Goal: Find specific page/section: Find specific page/section

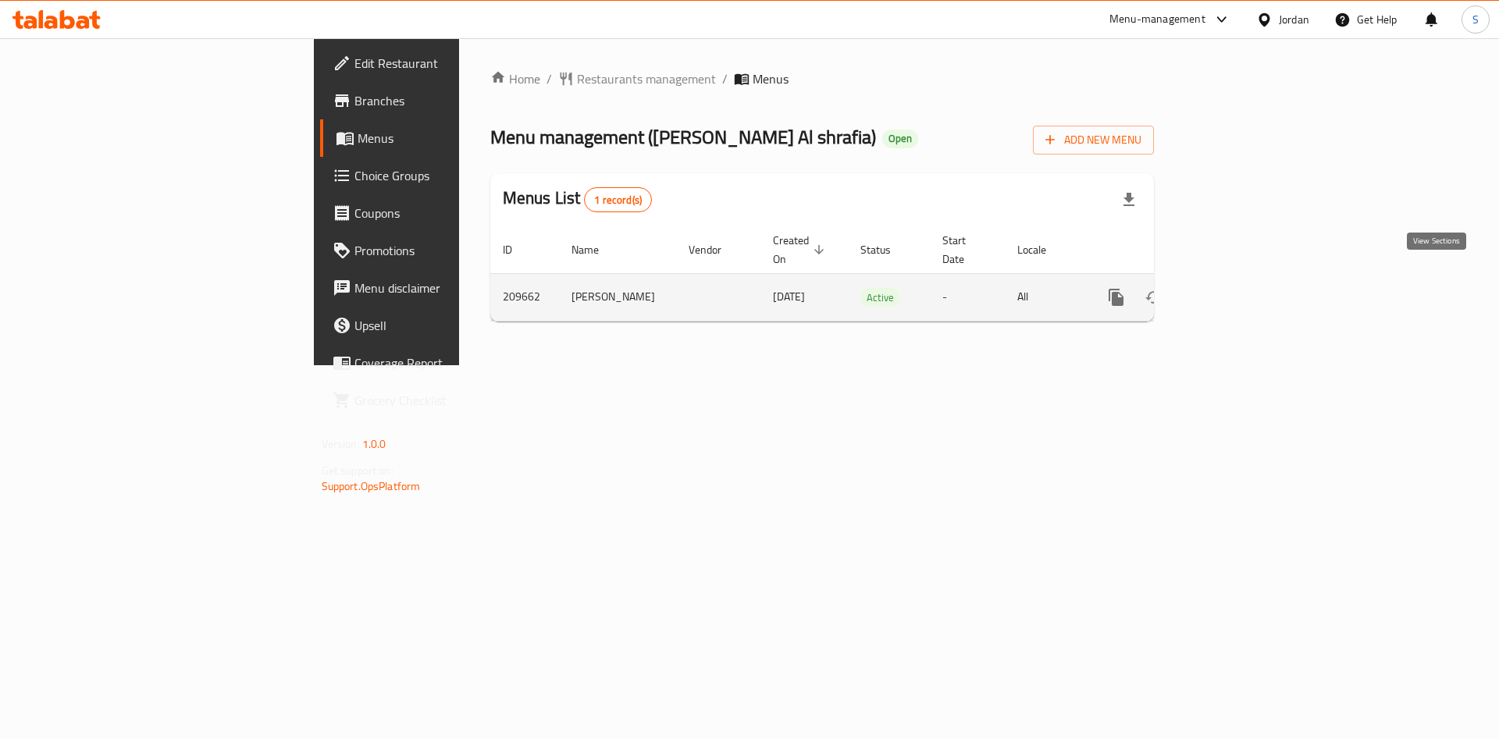
click at [1238, 288] on icon "enhanced table" at bounding box center [1228, 297] width 19 height 19
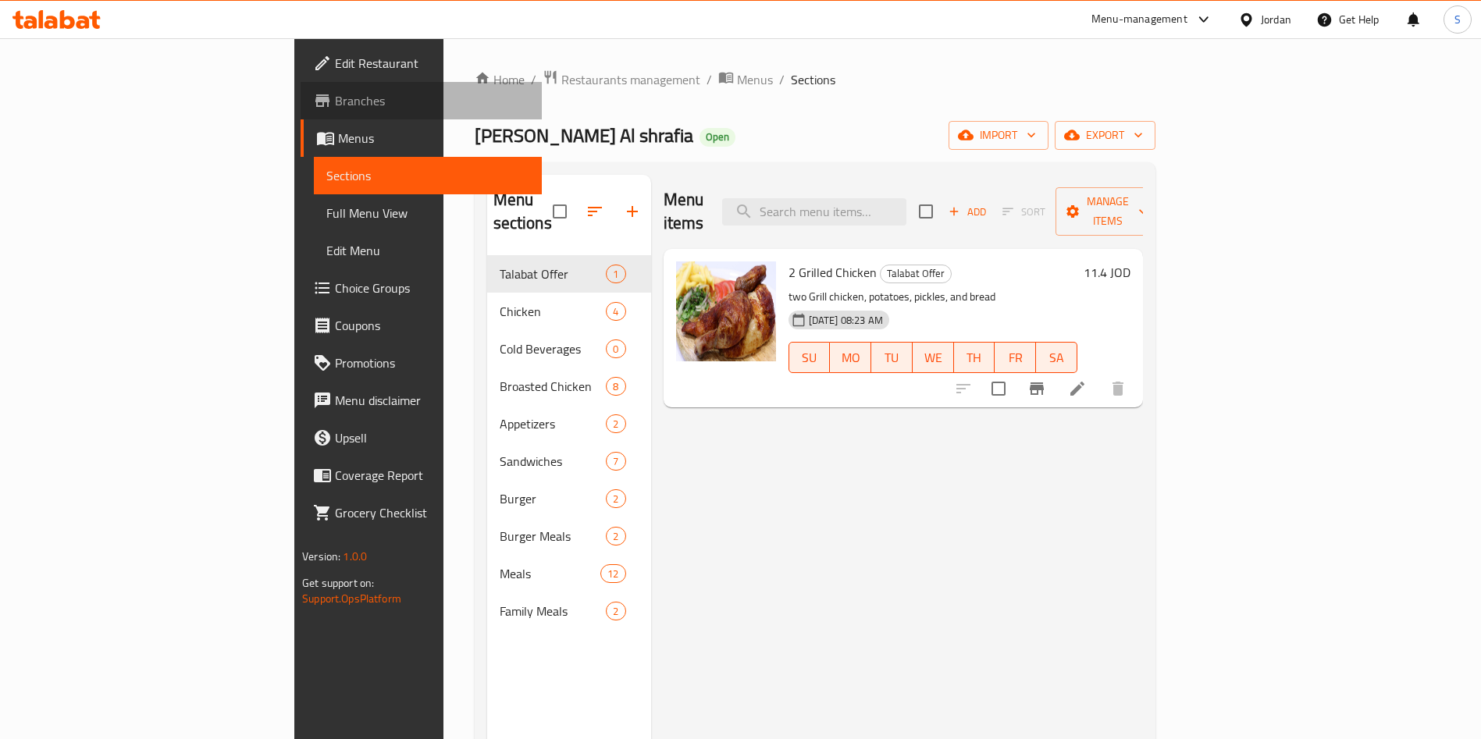
click at [335, 107] on span "Branches" at bounding box center [432, 100] width 194 height 19
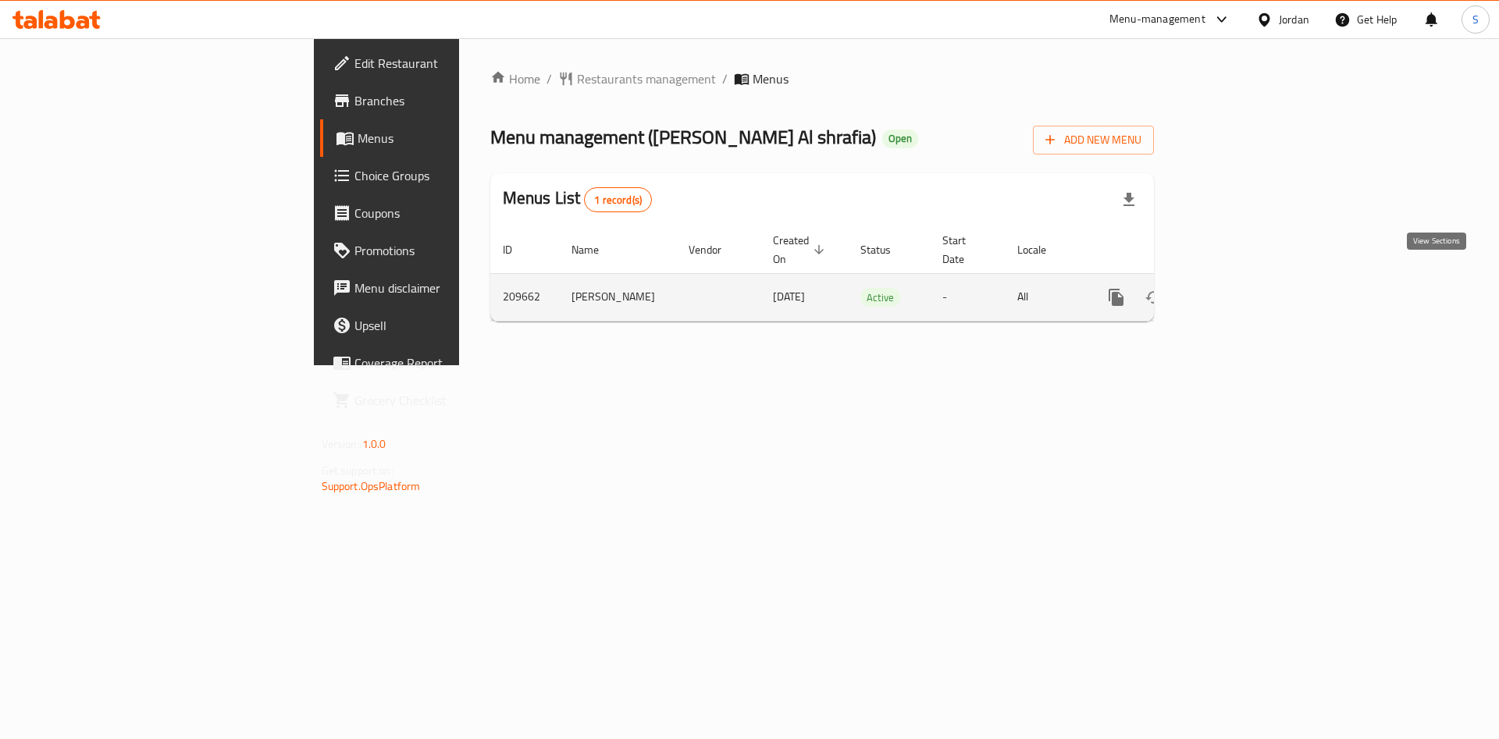
click at [1238, 288] on icon "enhanced table" at bounding box center [1228, 297] width 19 height 19
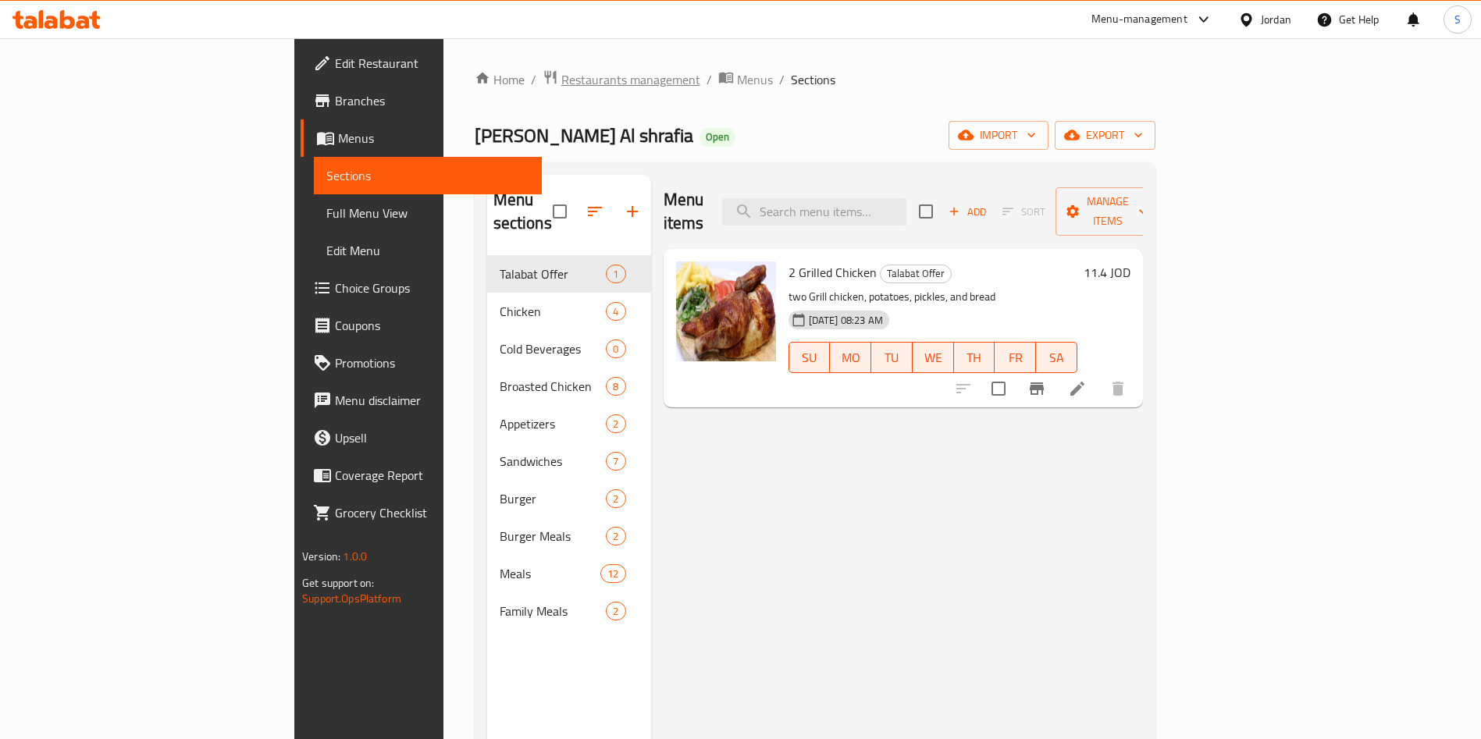
click at [561, 77] on span "Restaurants management" at bounding box center [630, 79] width 139 height 19
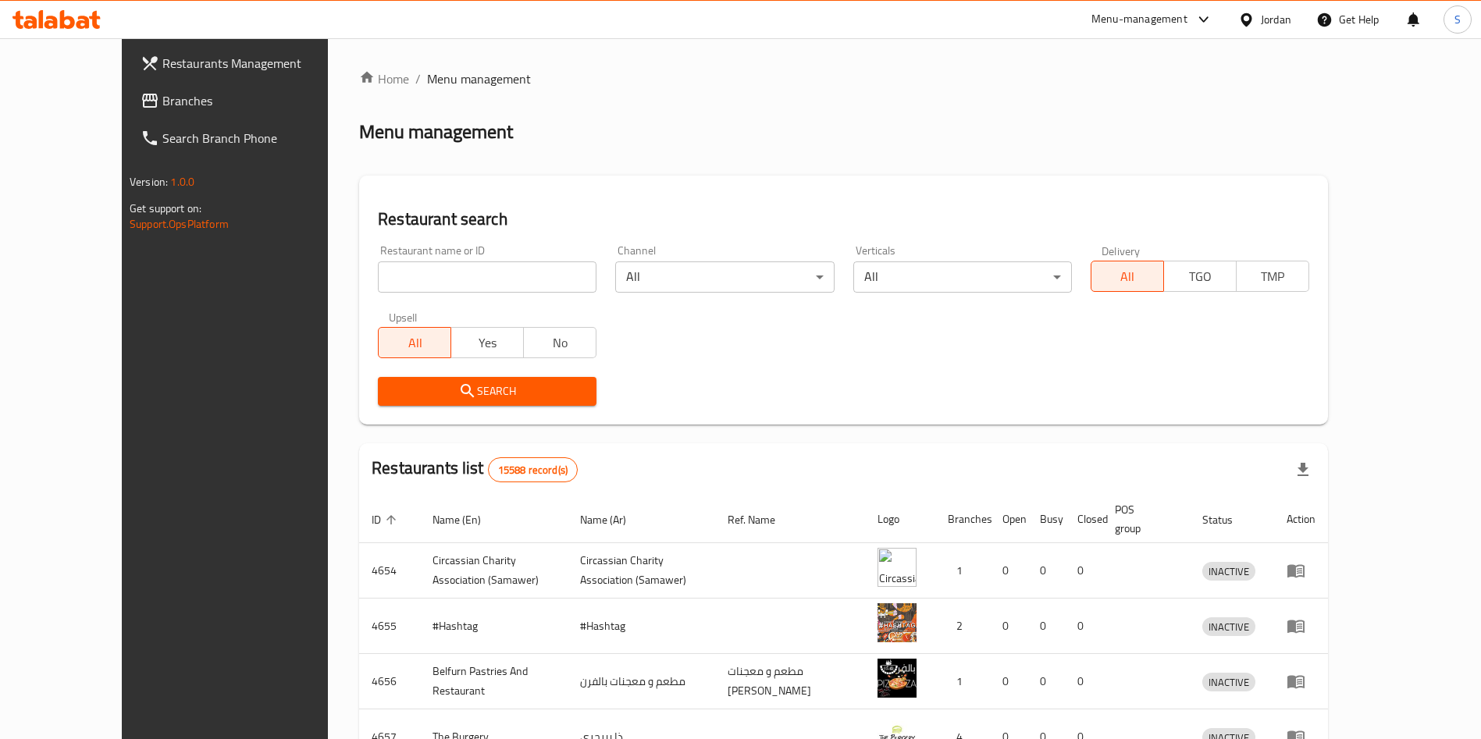
click at [128, 110] on link "Branches" at bounding box center [248, 100] width 241 height 37
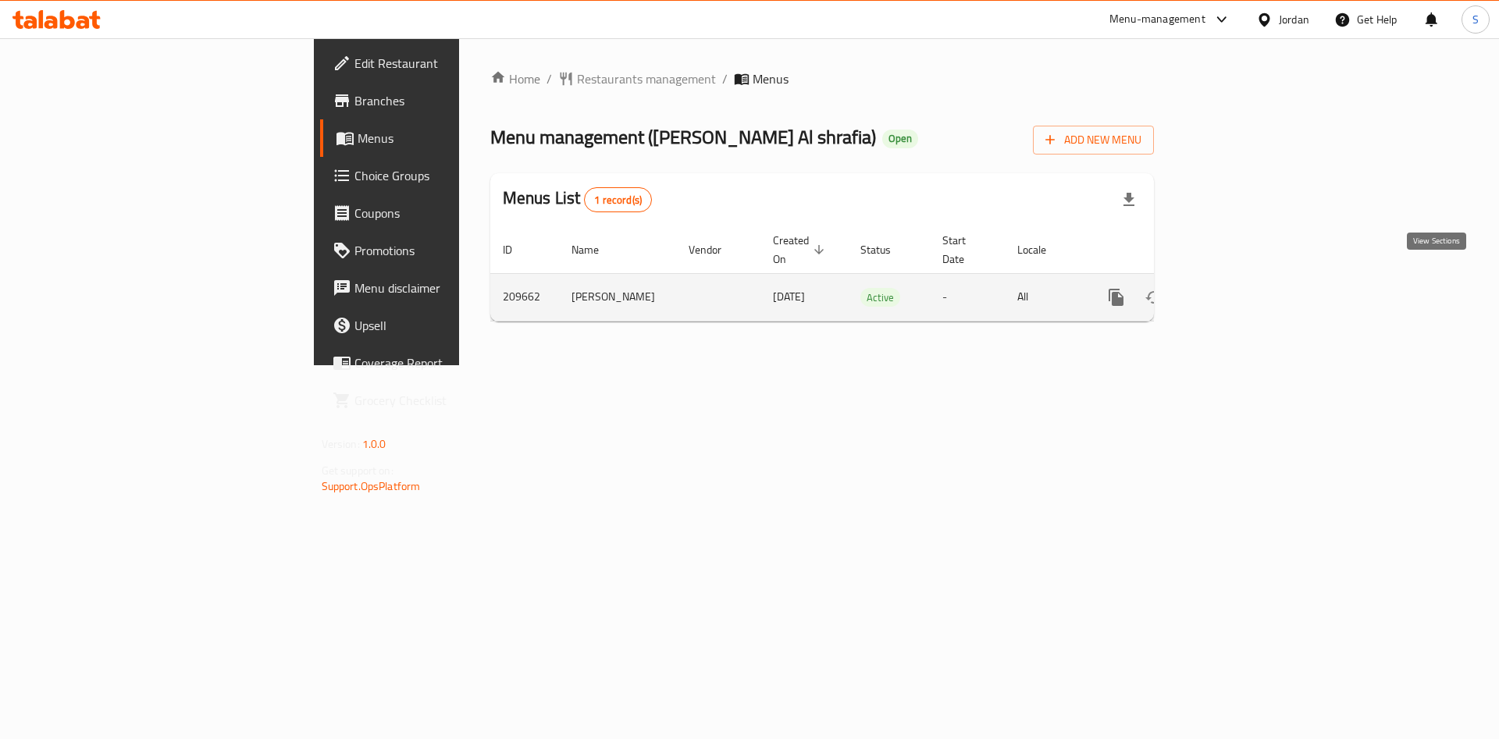
click at [1247, 284] on link "enhanced table" at bounding box center [1228, 297] width 37 height 37
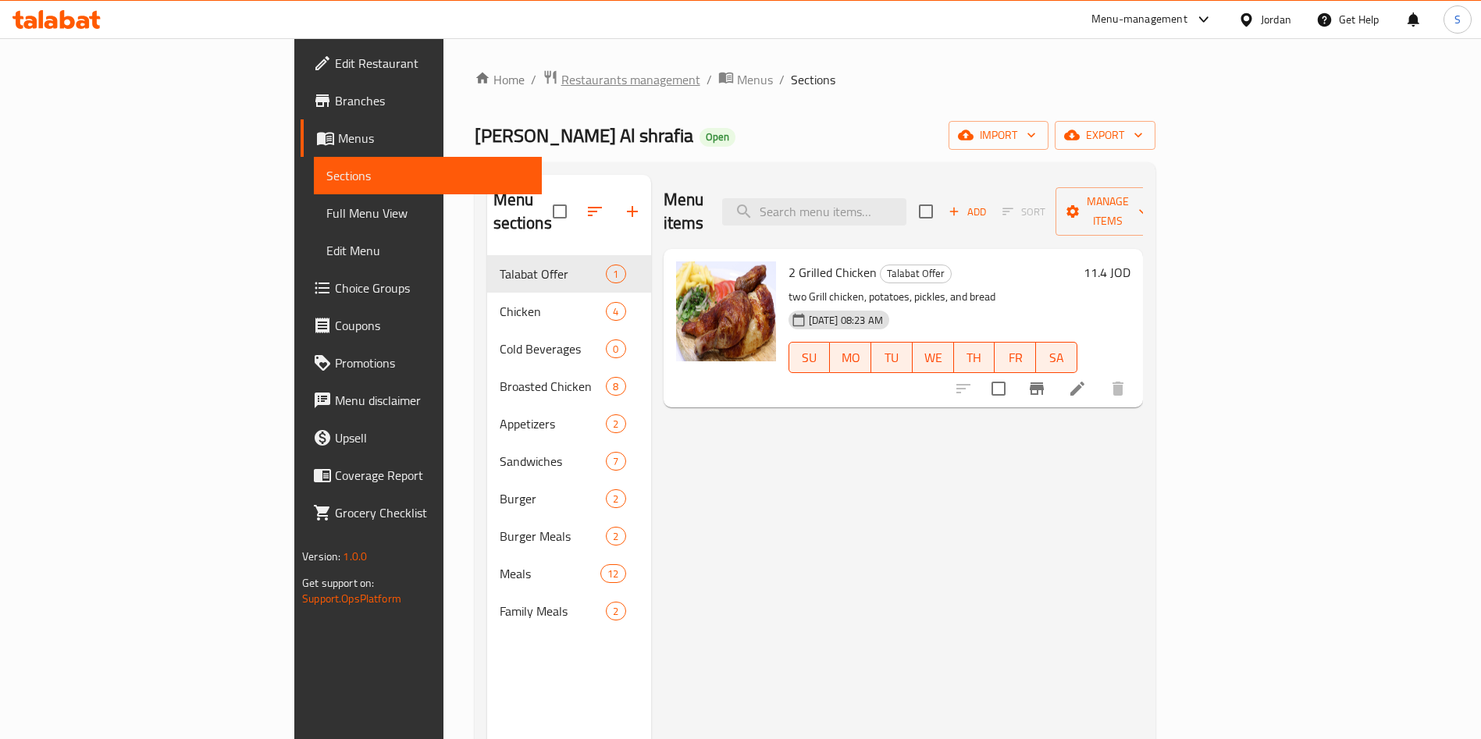
click at [561, 73] on span "Restaurants management" at bounding box center [630, 79] width 139 height 19
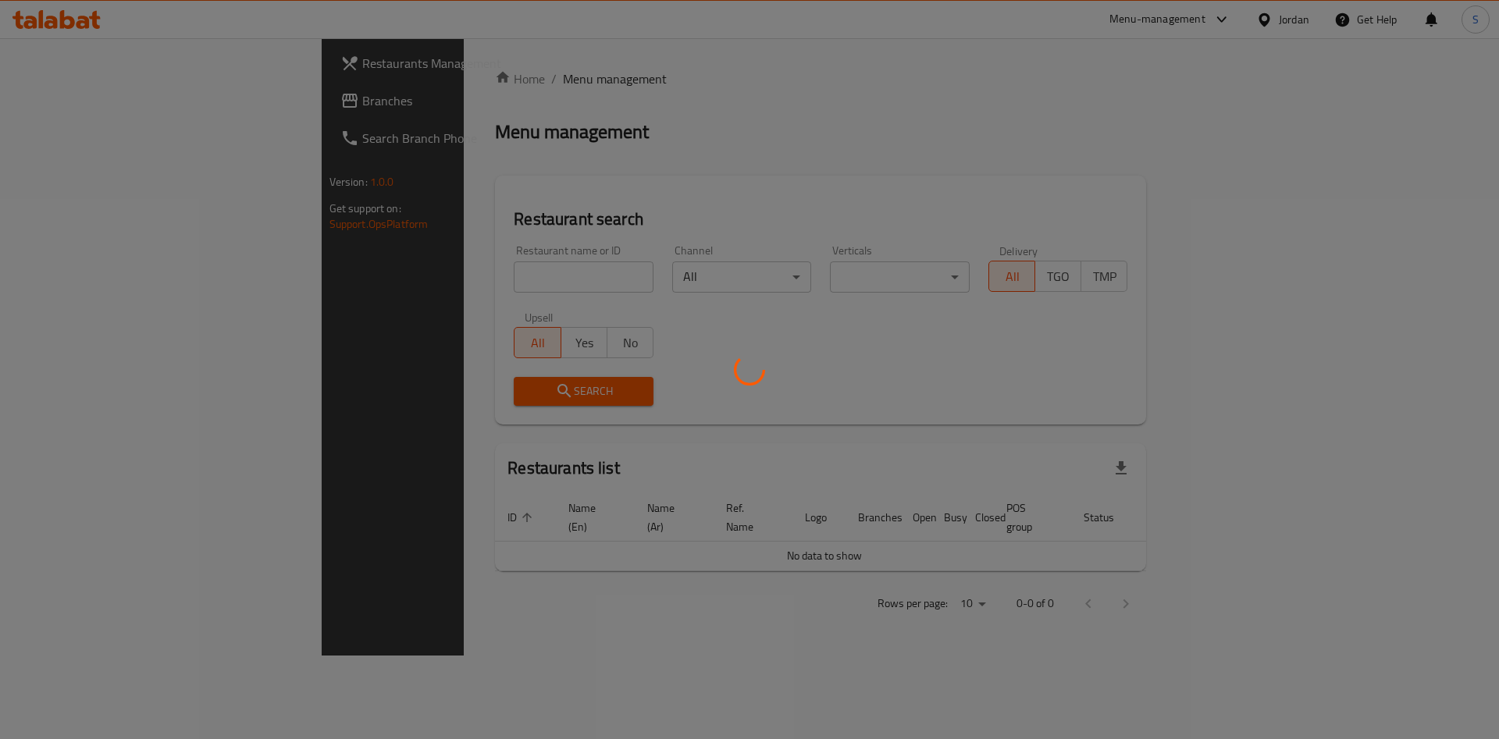
click at [452, 73] on div at bounding box center [749, 369] width 1499 height 739
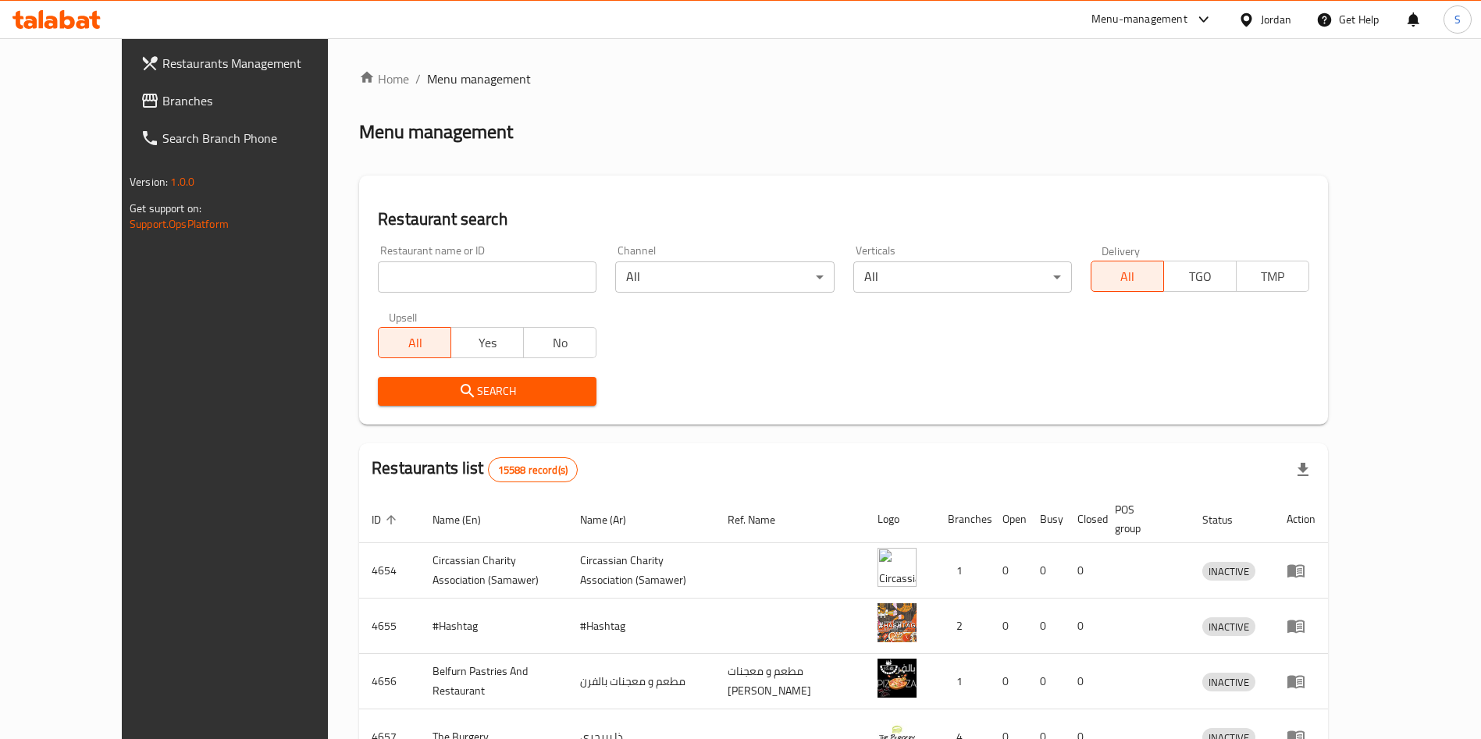
click at [457, 249] on div "Restaurant name or ID Restaurant name or ID" at bounding box center [487, 269] width 219 height 48
click at [458, 251] on div "Restaurant name or ID Restaurant name or ID" at bounding box center [487, 269] width 219 height 48
drag, startPoint x: 464, startPoint y: 265, endPoint x: 473, endPoint y: 282, distance: 19.6
click at [464, 265] on input "search" at bounding box center [487, 276] width 219 height 31
click at [468, 270] on input "search" at bounding box center [487, 276] width 219 height 31
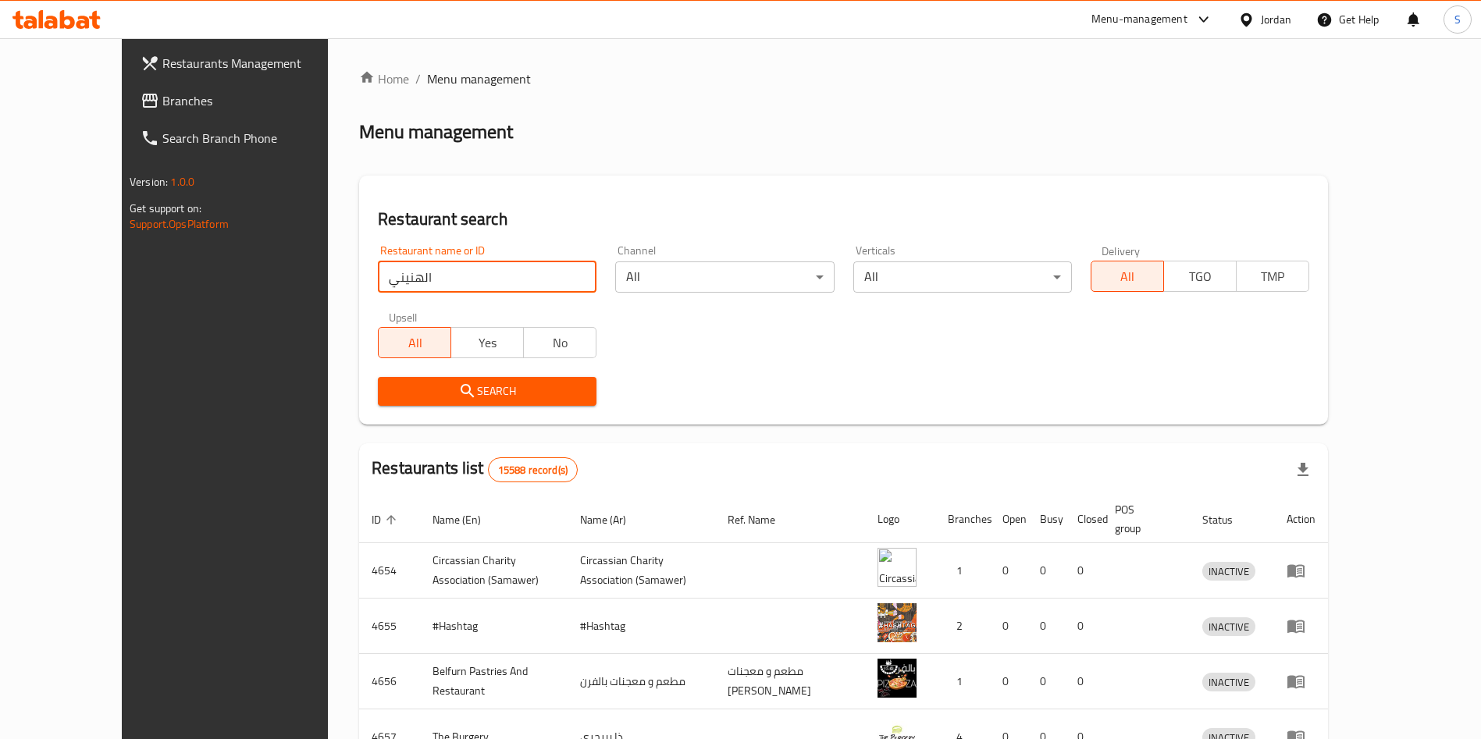
type input "الهنيني"
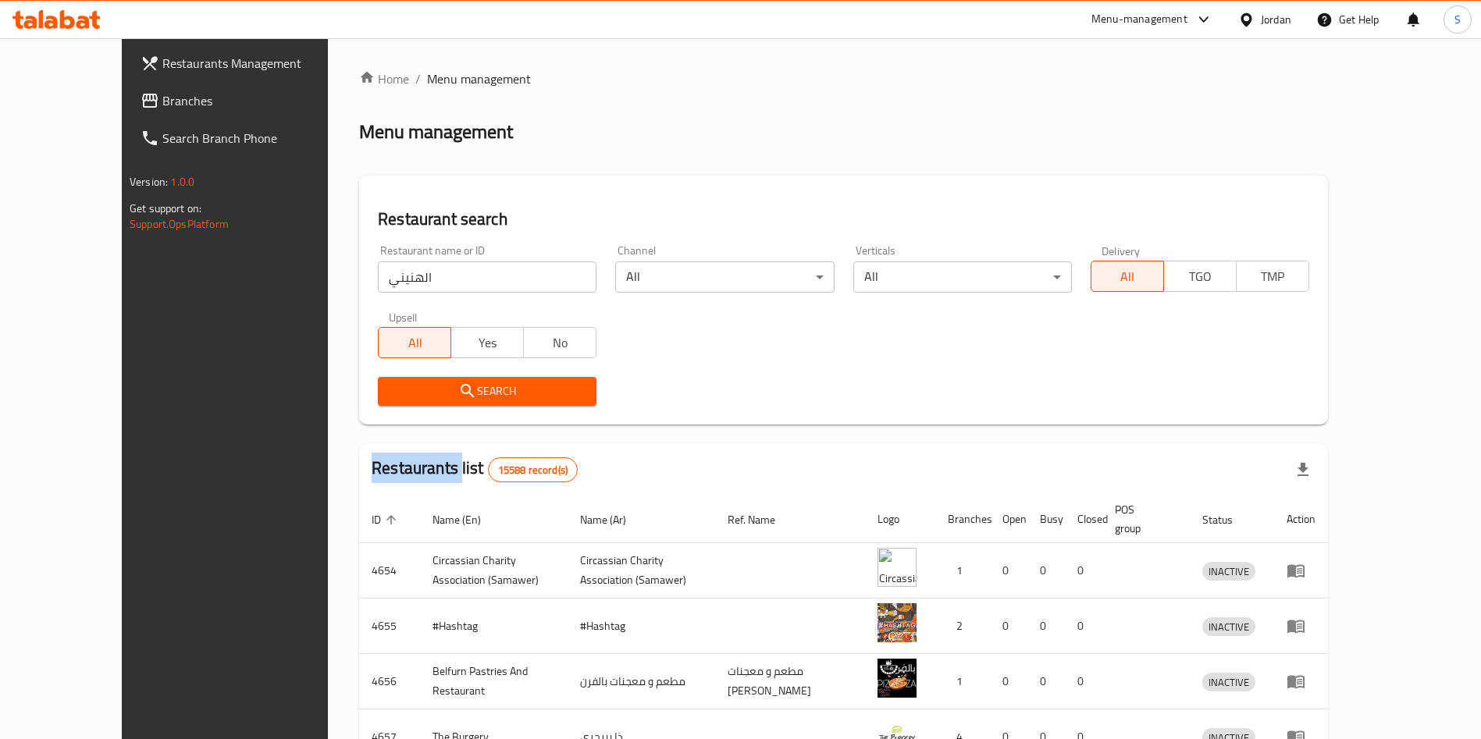
click at [514, 411] on div "Search" at bounding box center [486, 392] width 237 height 48
click at [513, 400] on span "Search" at bounding box center [487, 392] width 194 height 20
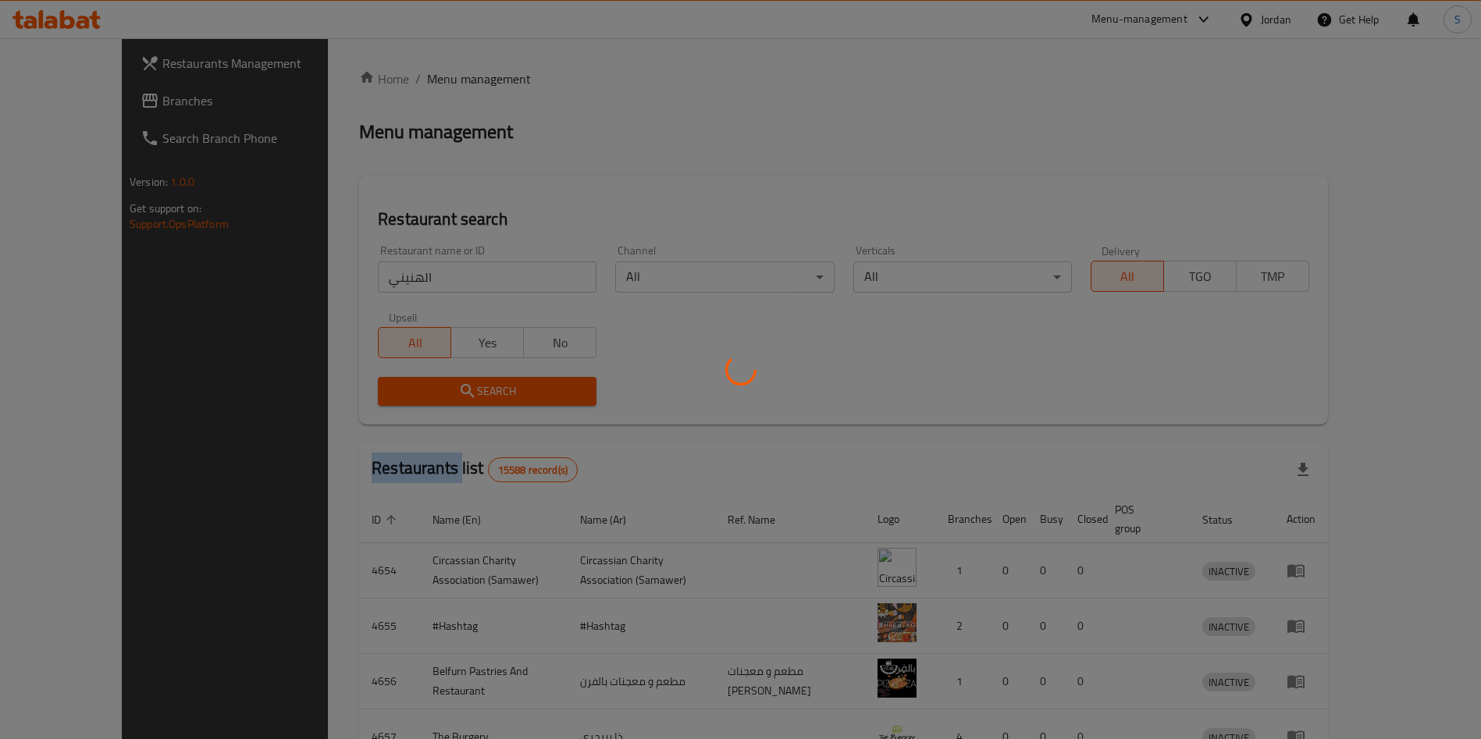
click at [513, 400] on div at bounding box center [740, 369] width 1481 height 739
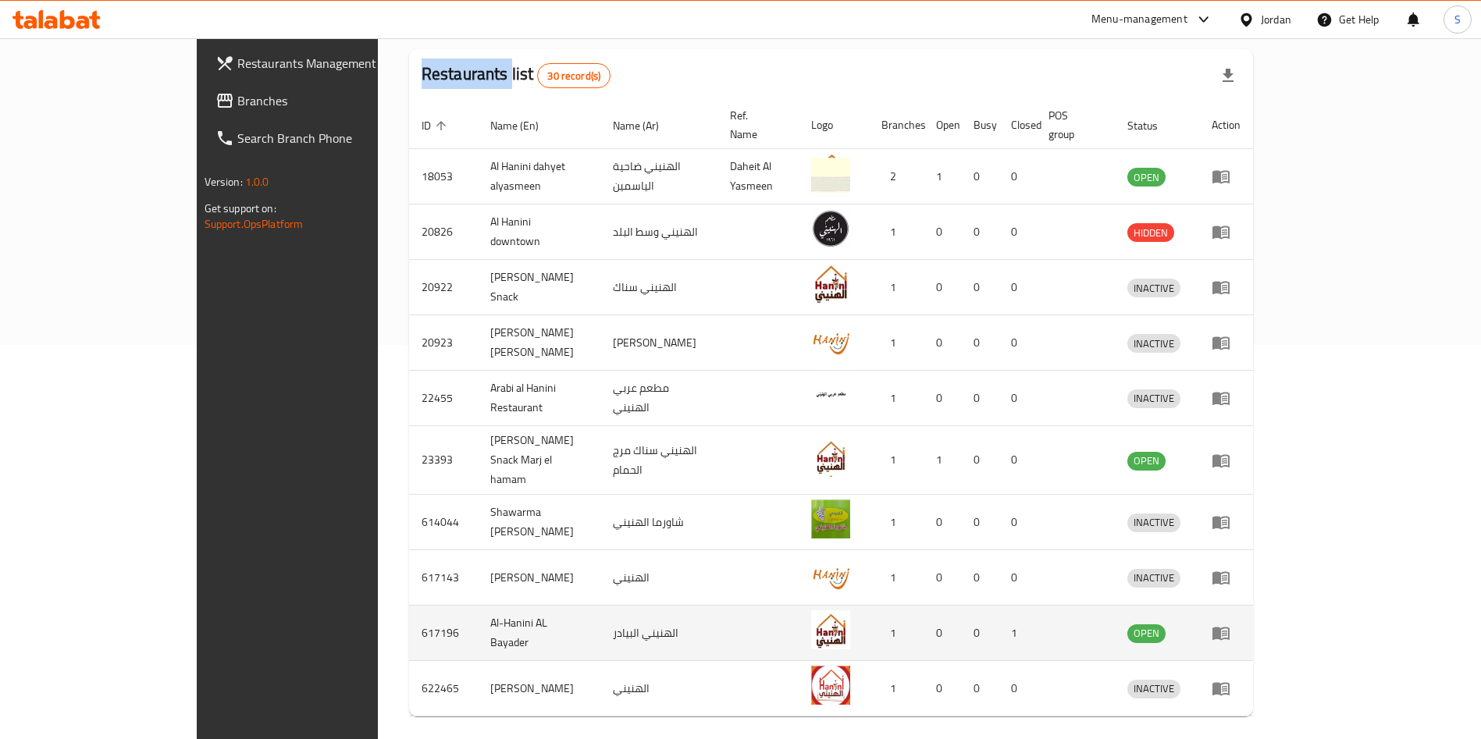
scroll to position [425, 0]
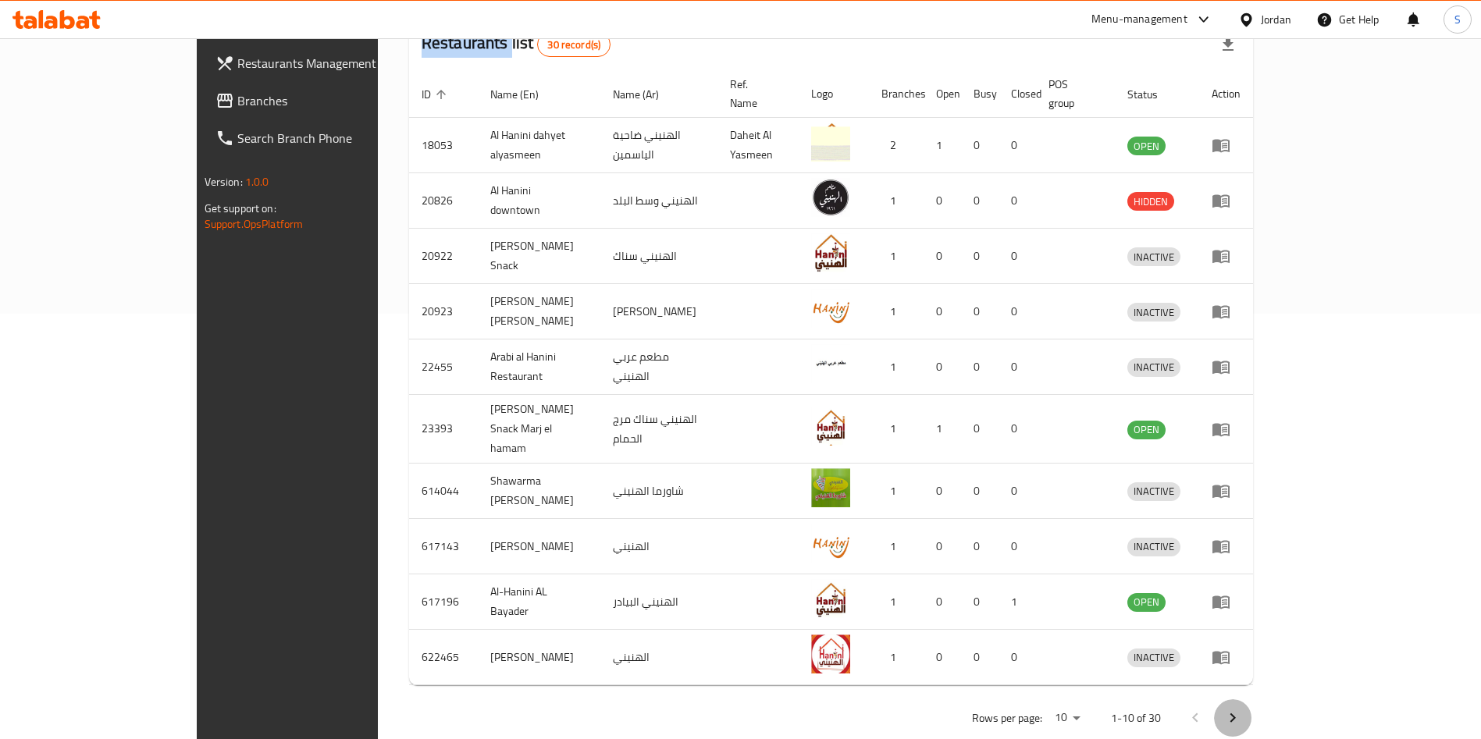
click at [1242, 709] on icon "Next page" at bounding box center [1232, 718] width 19 height 19
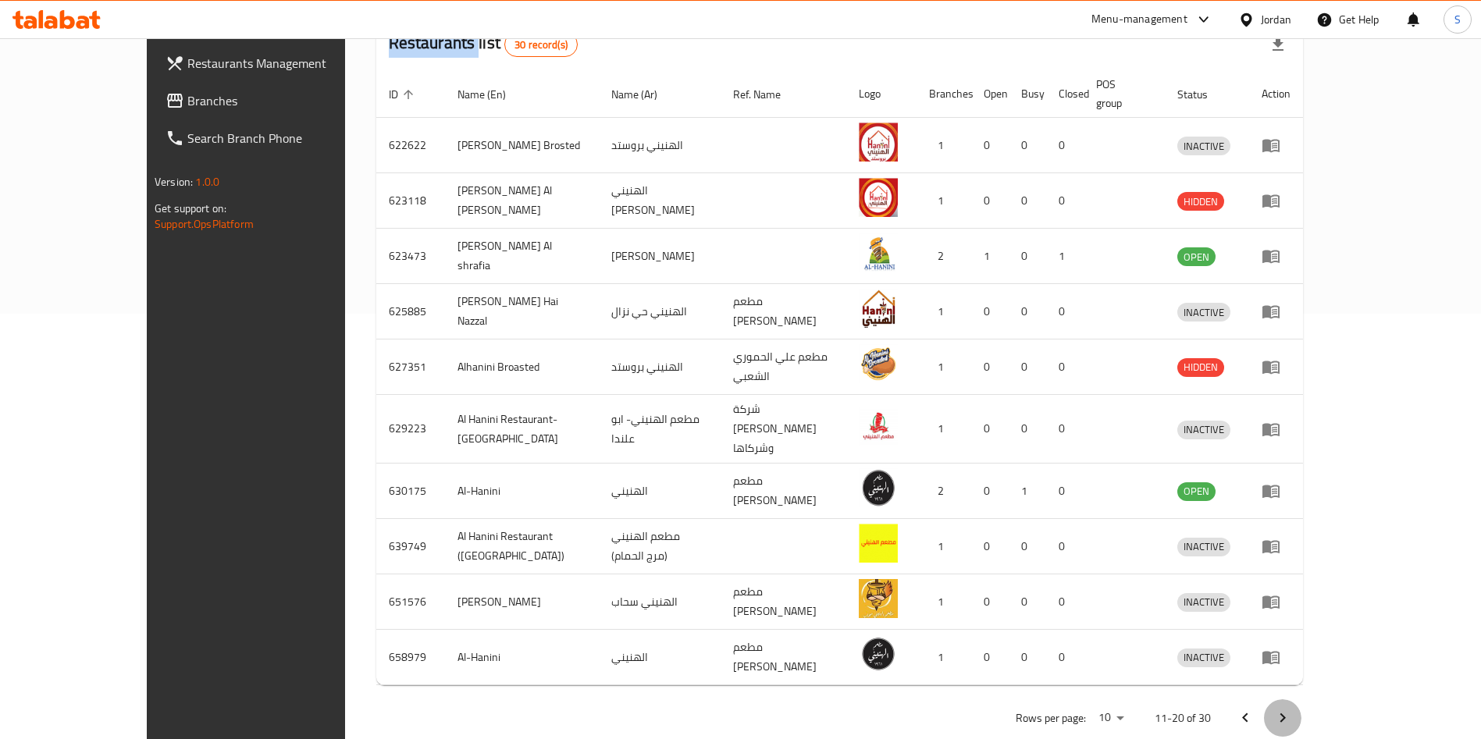
click at [1292, 709] on icon "Next page" at bounding box center [1282, 718] width 19 height 19
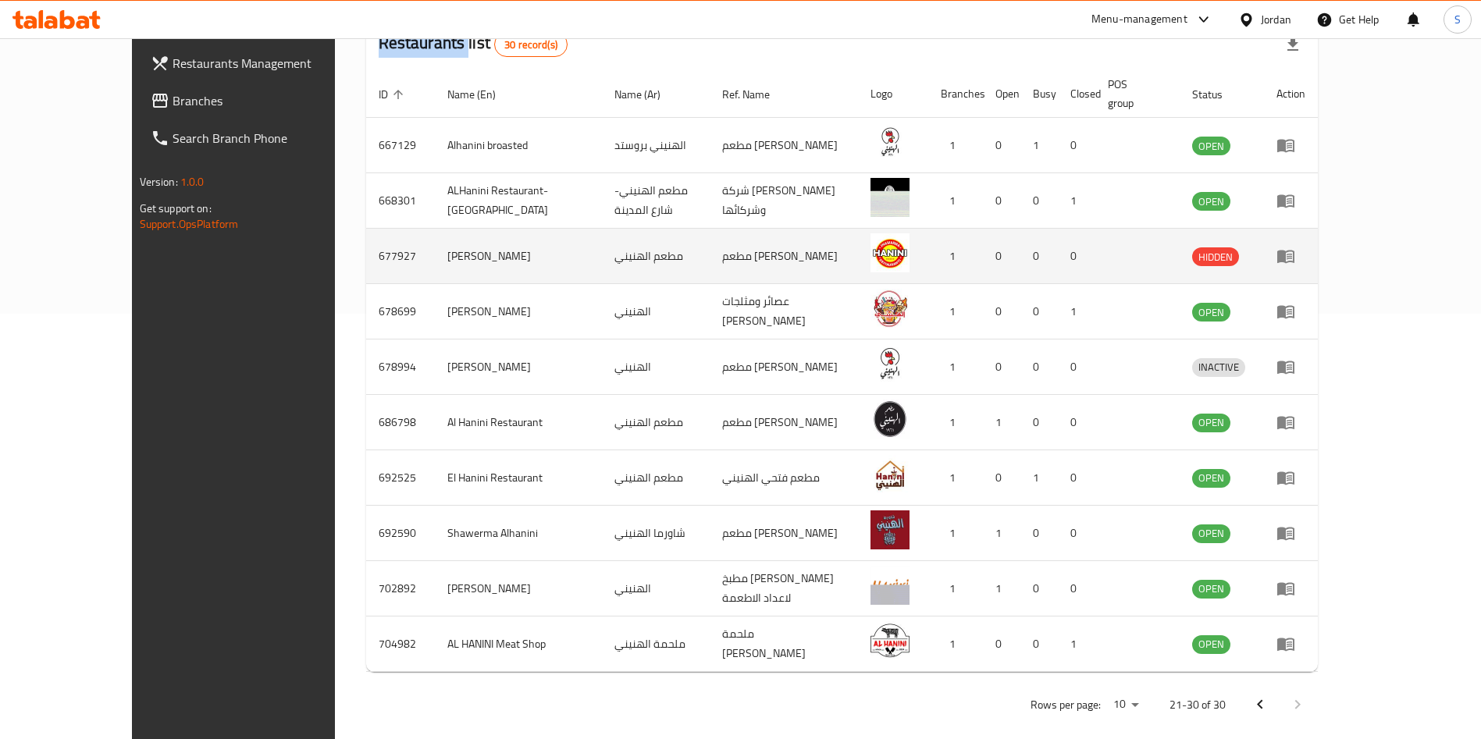
scroll to position [0, 0]
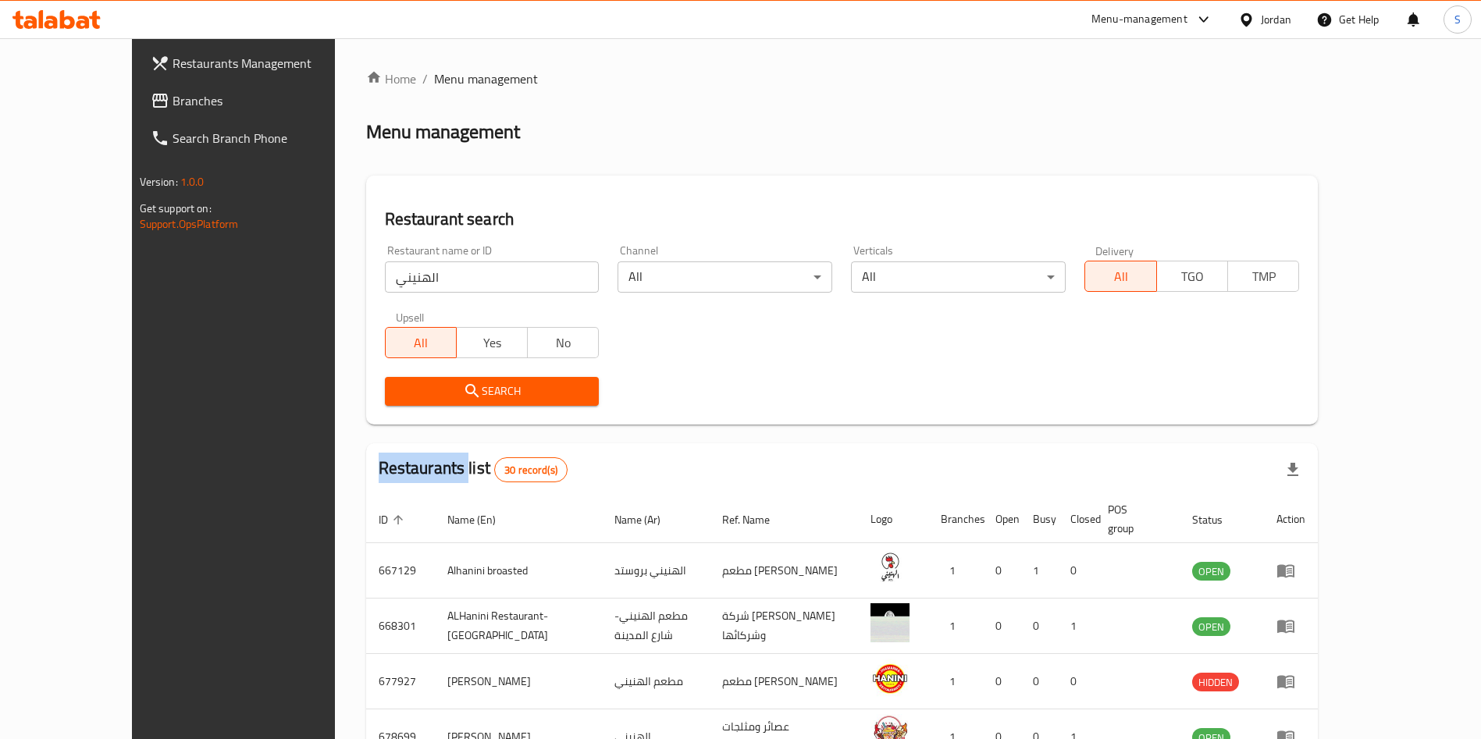
click at [172, 91] on span "Branches" at bounding box center [269, 100] width 194 height 19
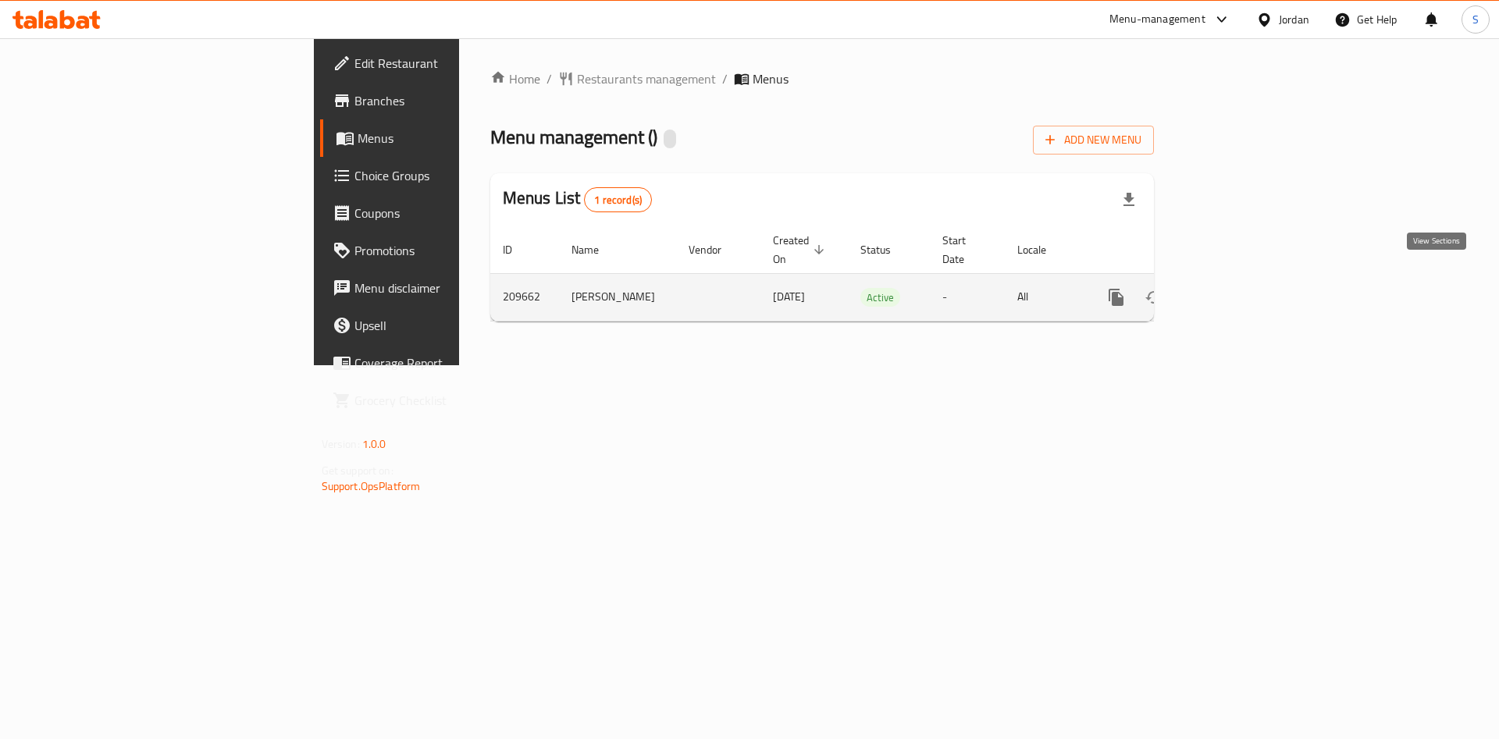
click at [1238, 288] on icon "enhanced table" at bounding box center [1228, 297] width 19 height 19
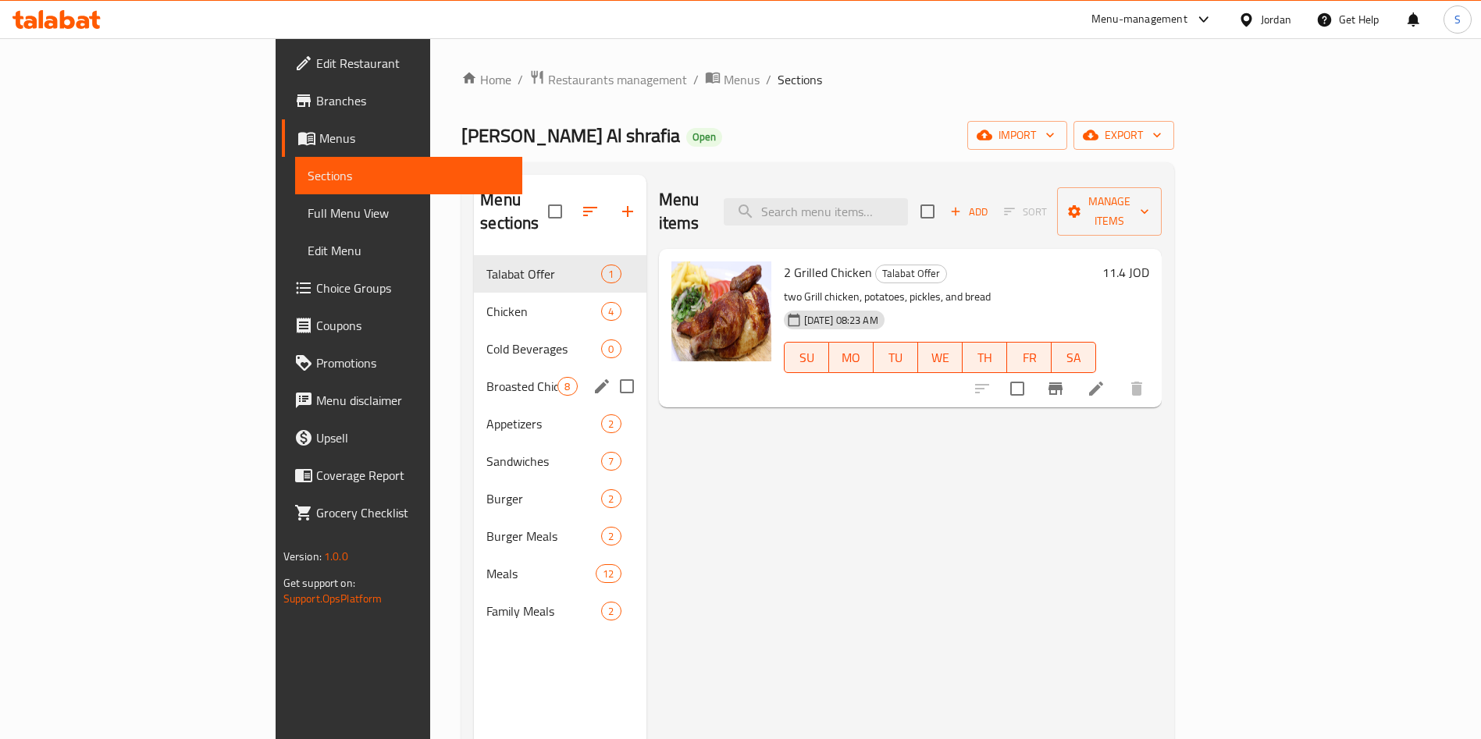
click at [474, 368] on div "Broasted Chicken 8" at bounding box center [560, 386] width 172 height 37
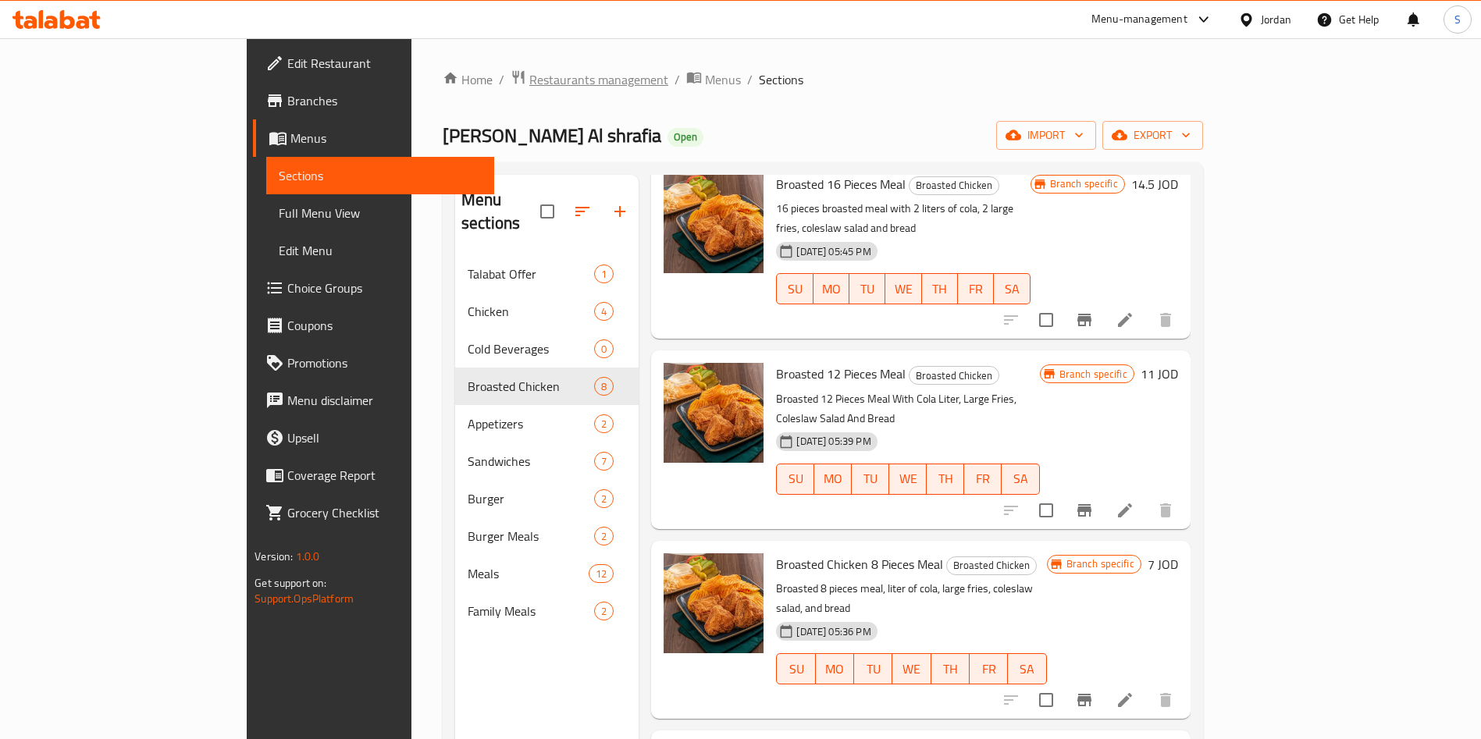
click at [529, 88] on span "Restaurants management" at bounding box center [598, 79] width 139 height 19
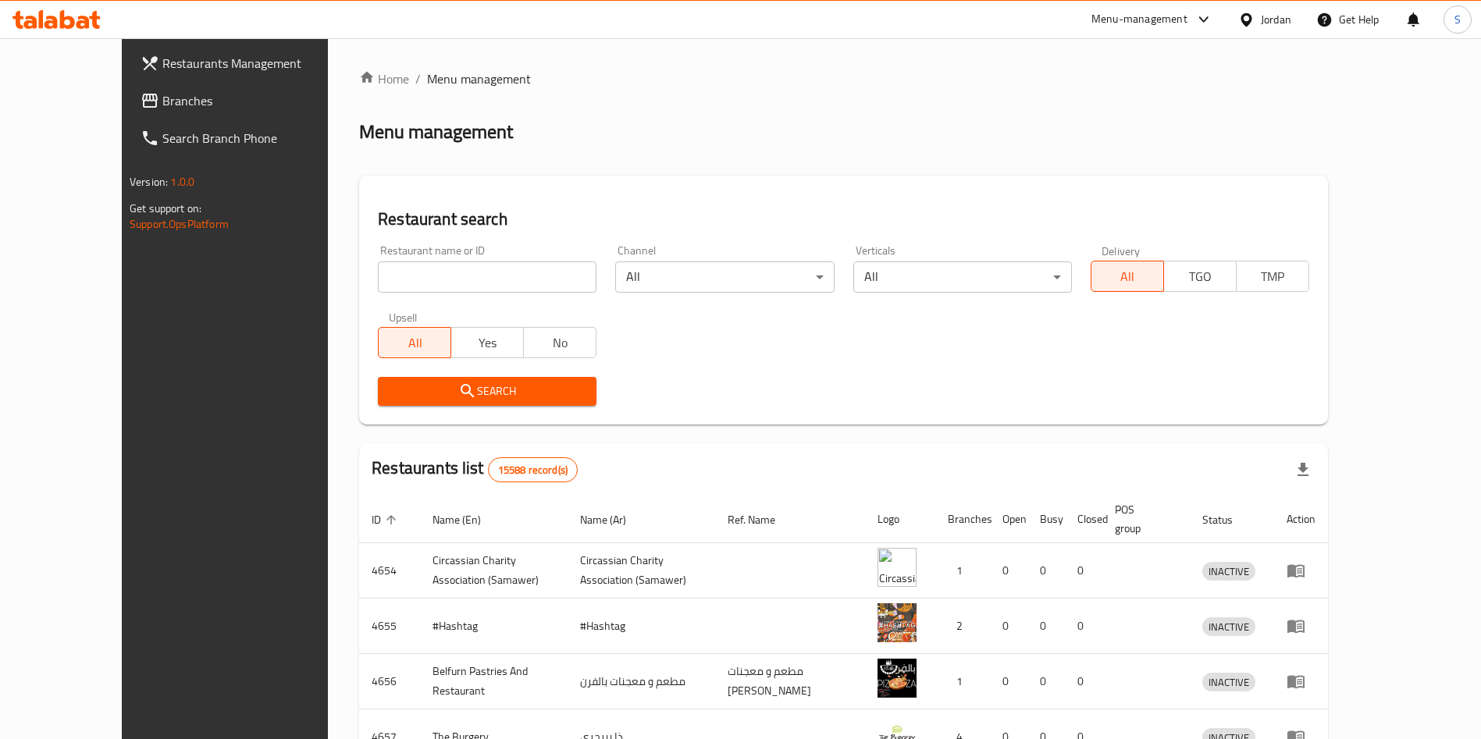
scroll to position [117, 0]
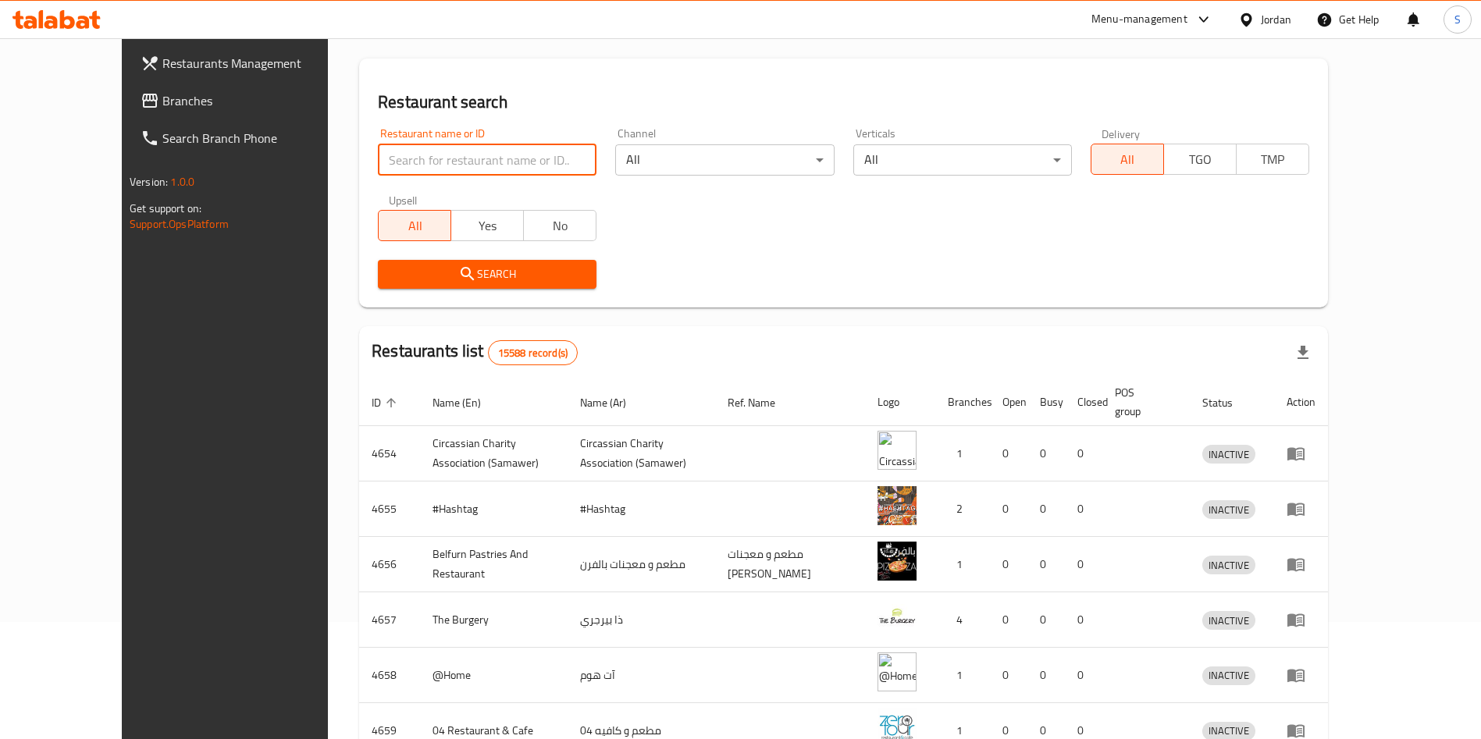
click at [466, 165] on input "search" at bounding box center [487, 159] width 219 height 31
click at [162, 100] on span "Branches" at bounding box center [259, 100] width 194 height 19
